Goal: Obtain resource: Obtain resource

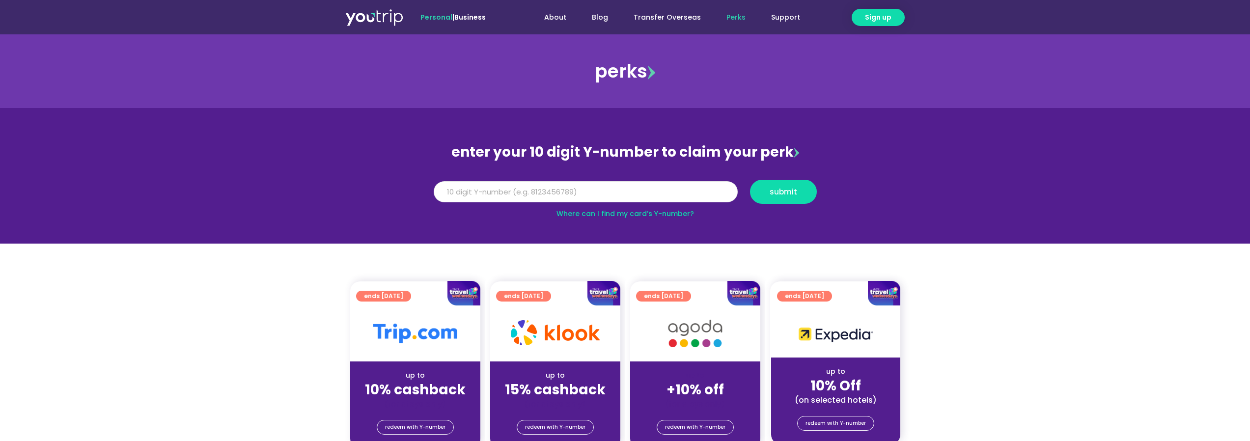
click at [496, 194] on input "Y Number" at bounding box center [586, 192] width 304 height 22
type input "8170133470"
click at [770, 192] on span "submit" at bounding box center [782, 191] width 27 height 7
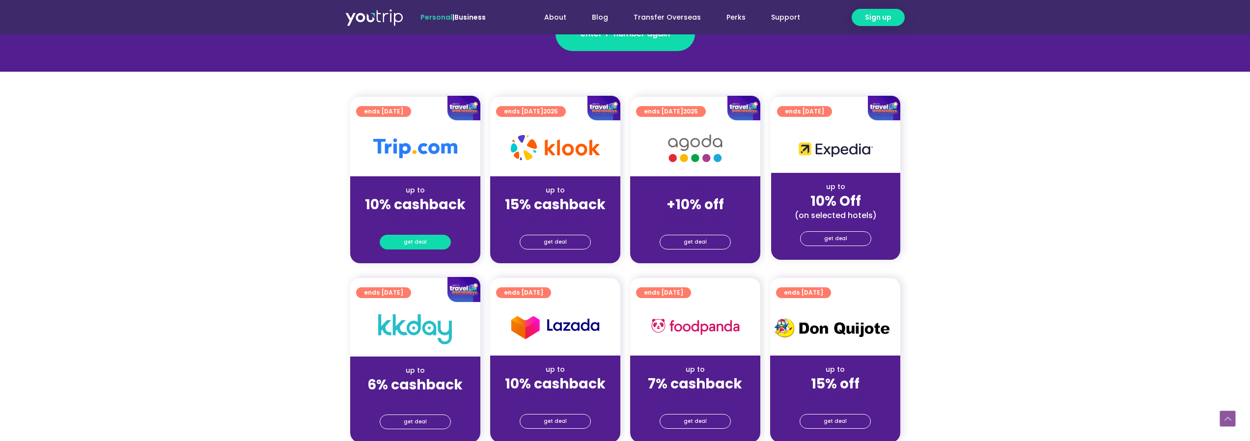
click at [414, 238] on span "get deal" at bounding box center [415, 242] width 23 height 14
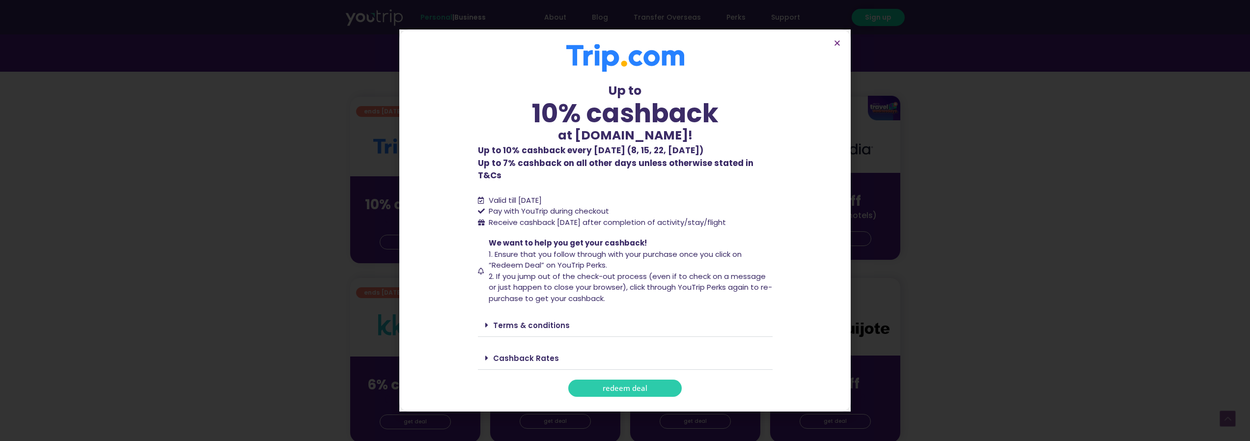
click at [608, 384] on span "redeem deal" at bounding box center [625, 387] width 45 height 7
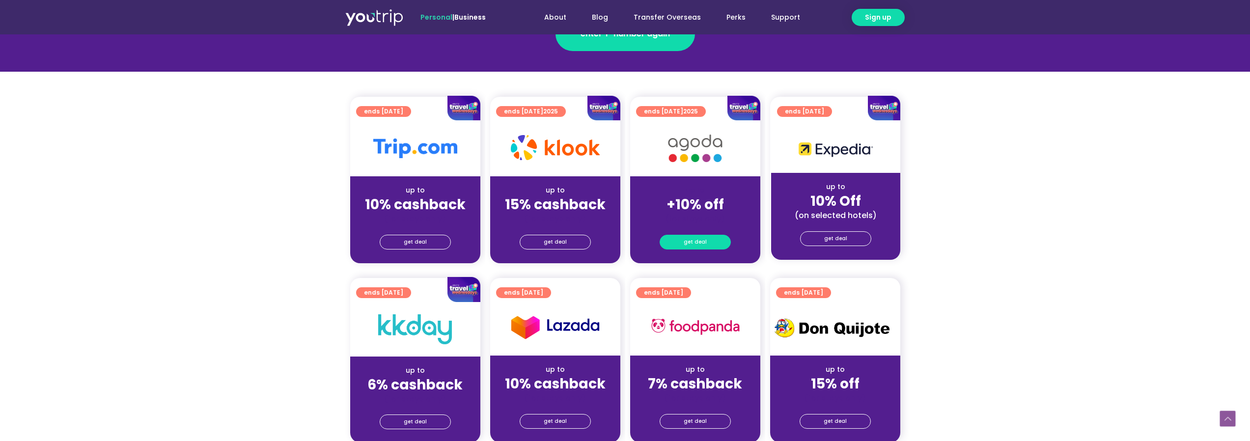
click at [696, 241] on span "get deal" at bounding box center [695, 242] width 23 height 14
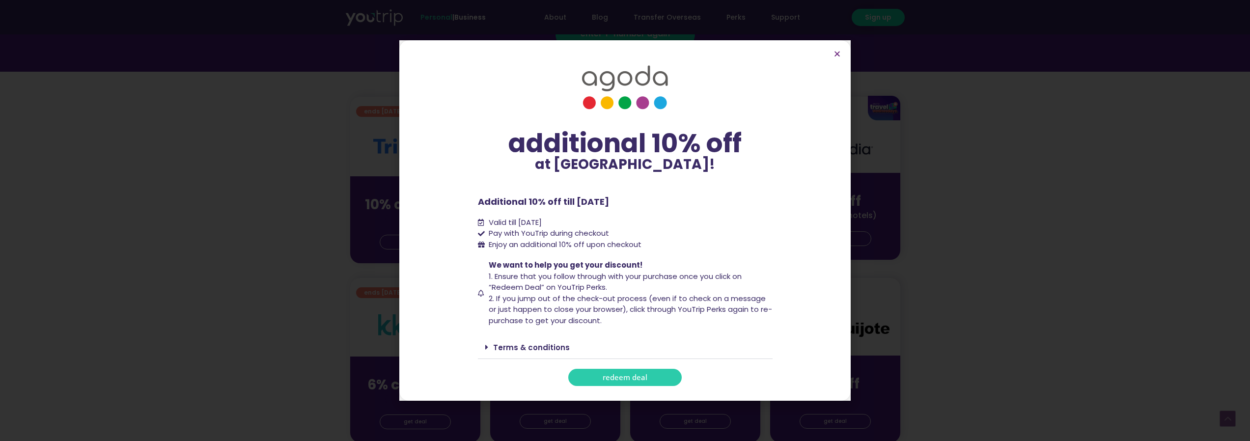
click at [643, 377] on span "redeem deal" at bounding box center [625, 377] width 45 height 7
